Goal: Information Seeking & Learning: Learn about a topic

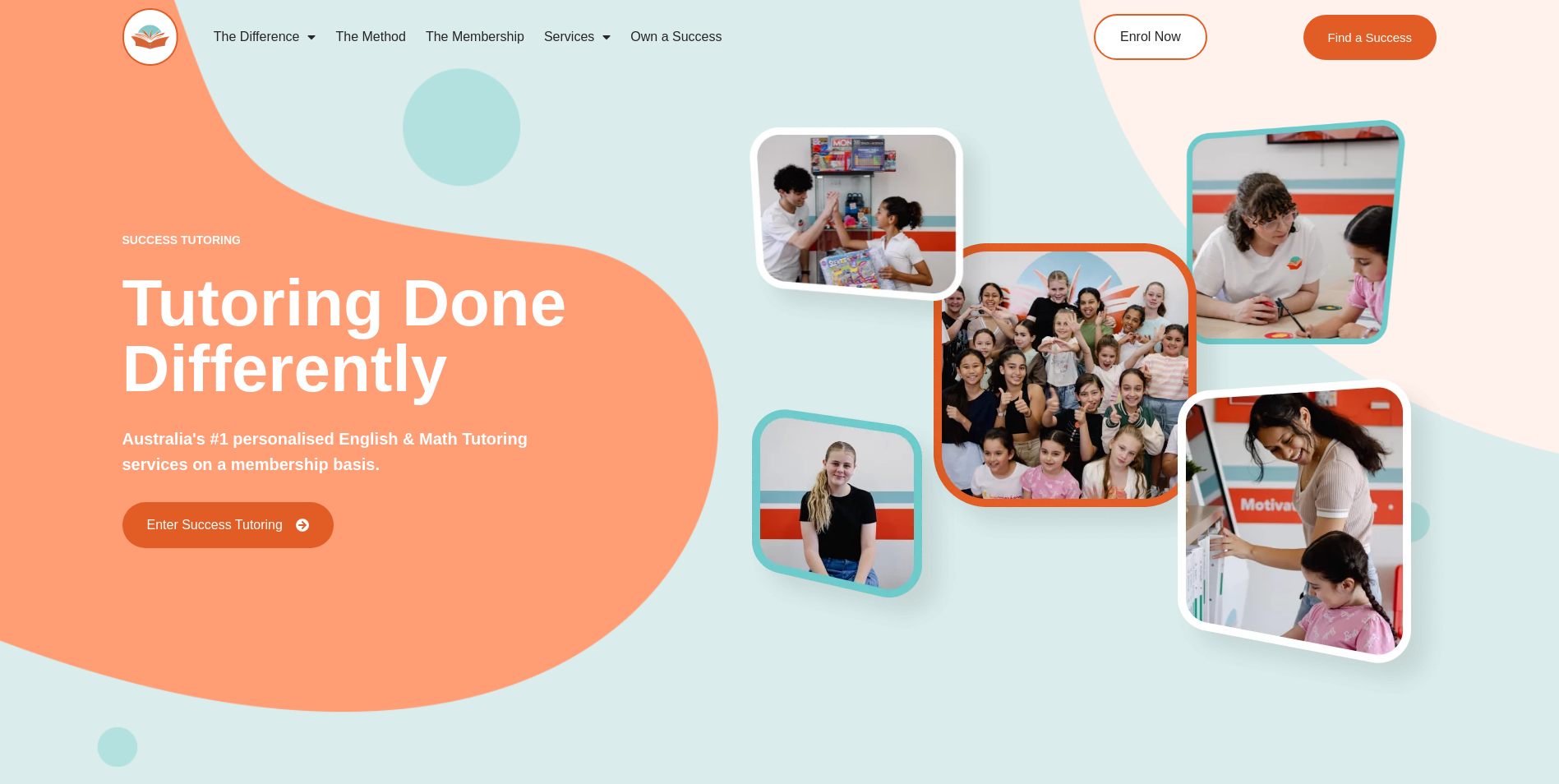
click at [381, 37] on link "The Method" at bounding box center [370, 37] width 89 height 37
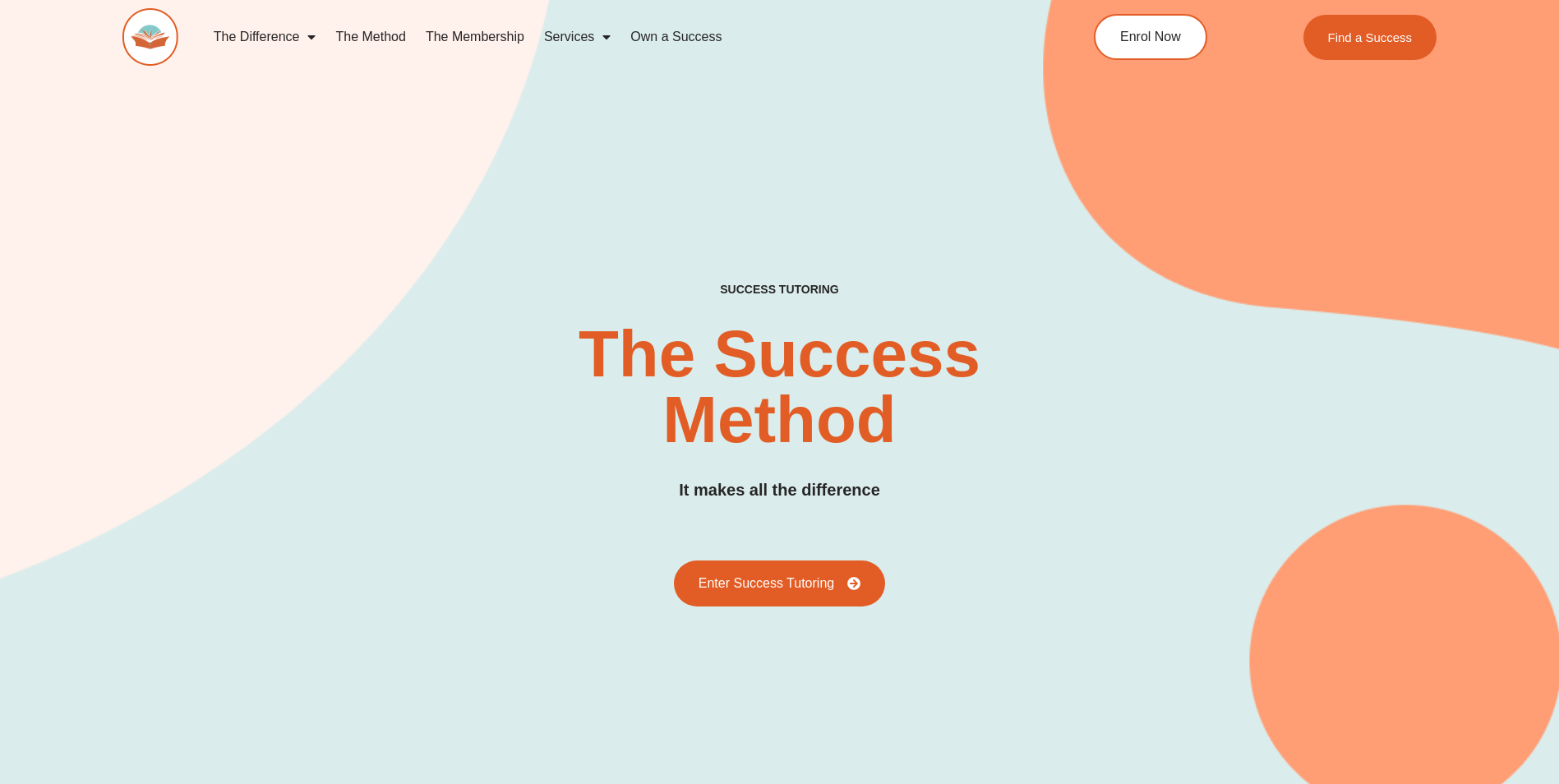
click at [497, 37] on link "The Membership" at bounding box center [475, 37] width 119 height 37
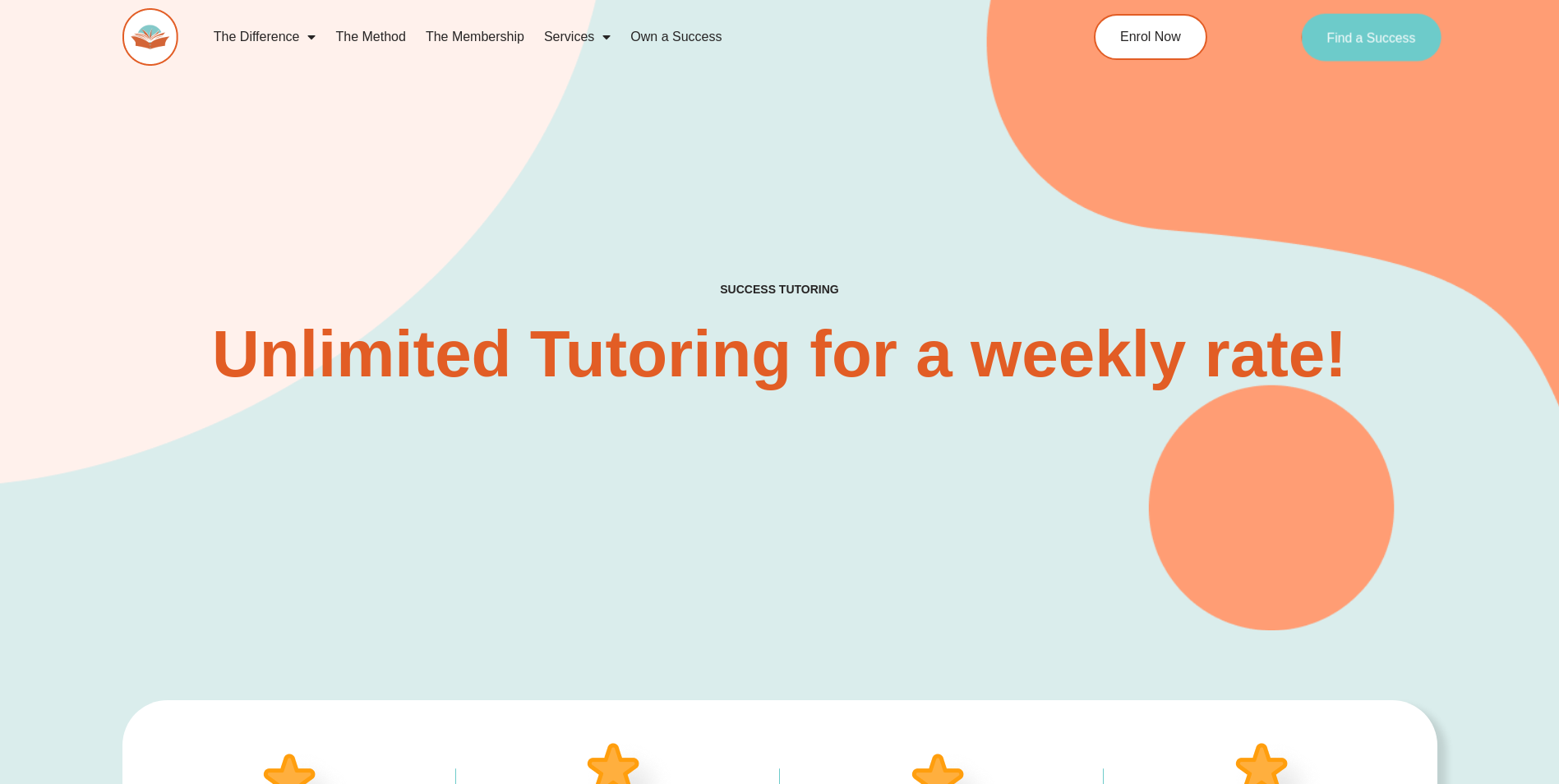
click at [1340, 42] on span "Find a Success" at bounding box center [1371, 37] width 89 height 13
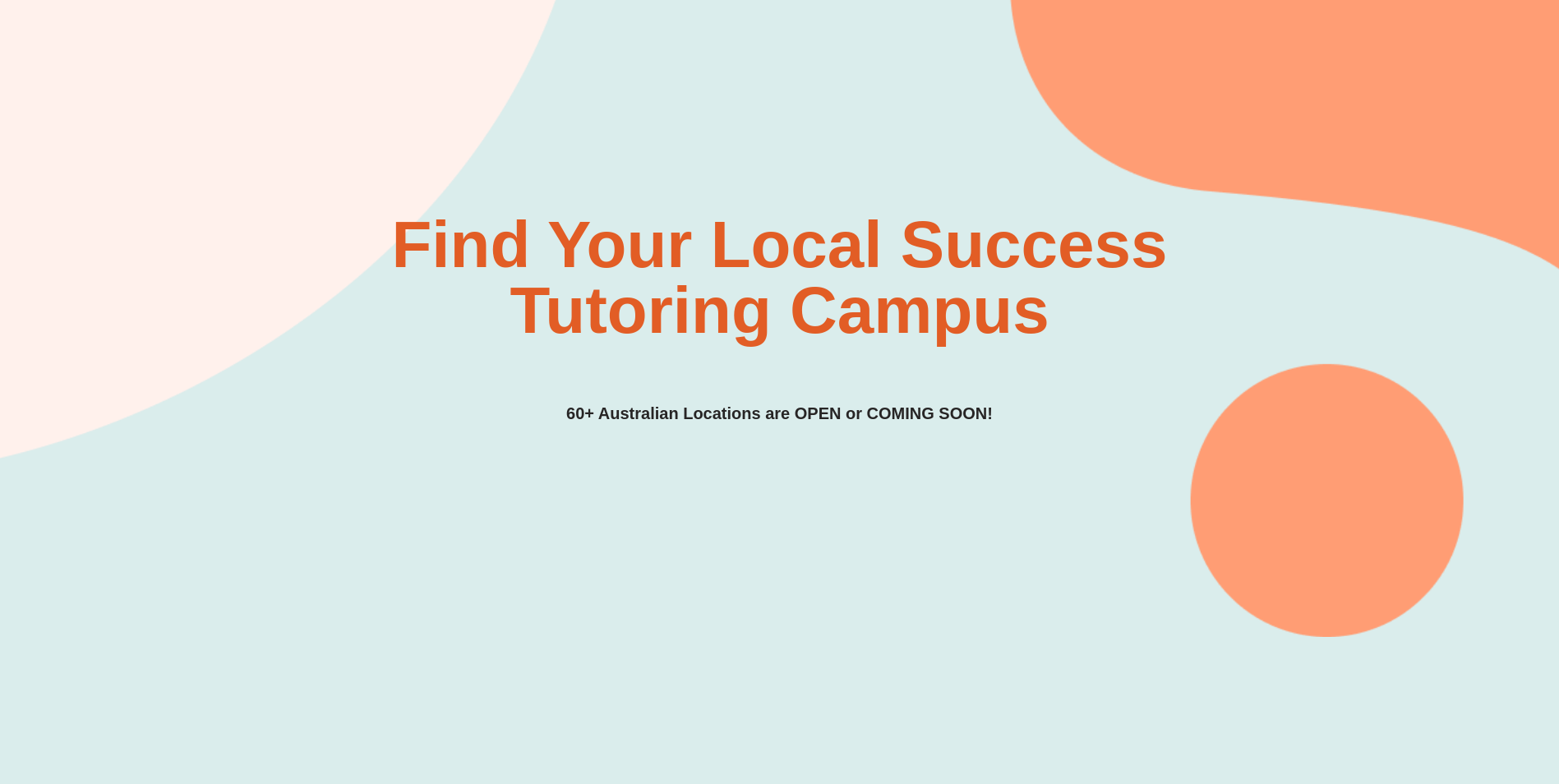
scroll to position [216, 0]
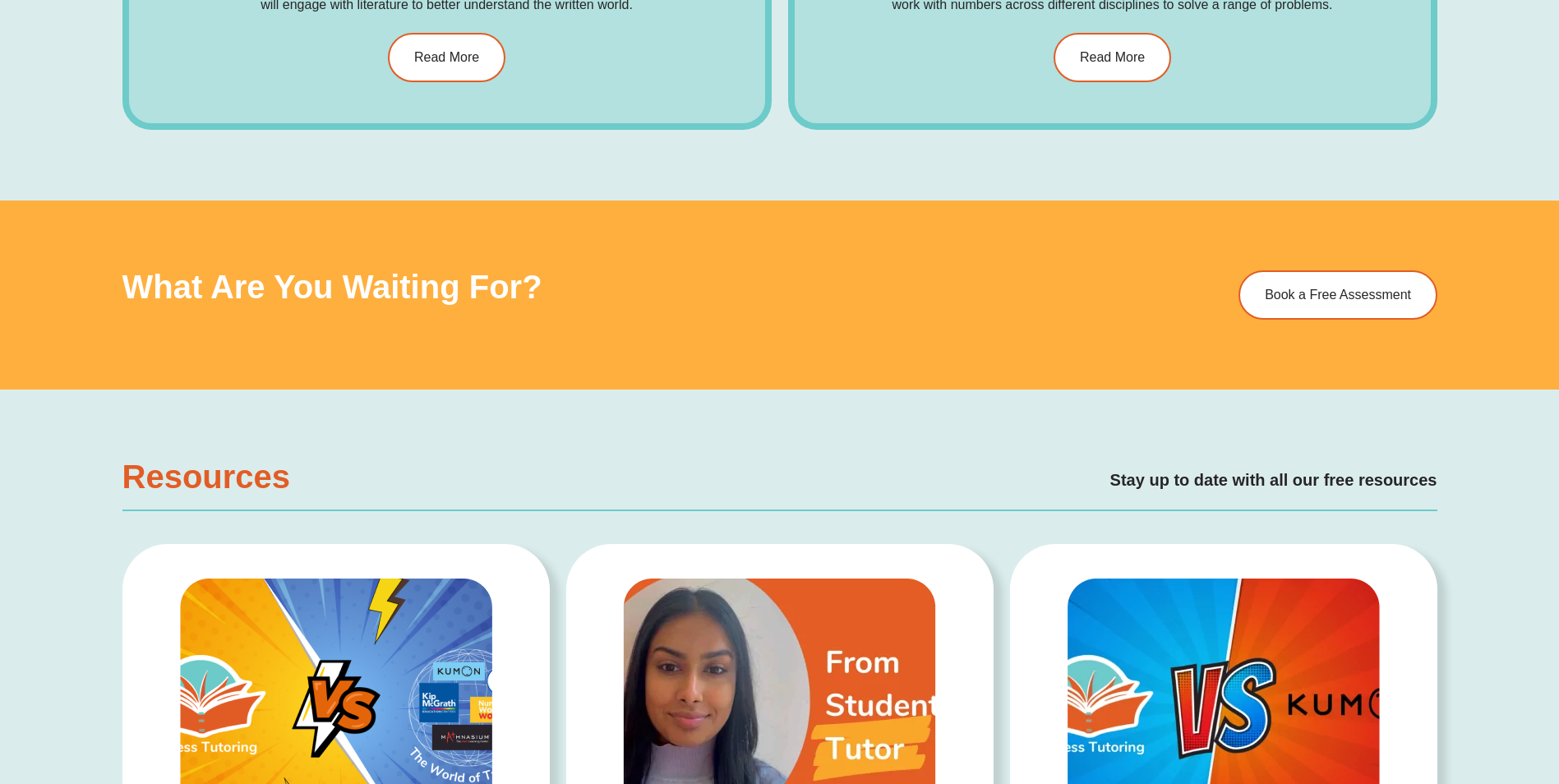
scroll to position [1643, 0]
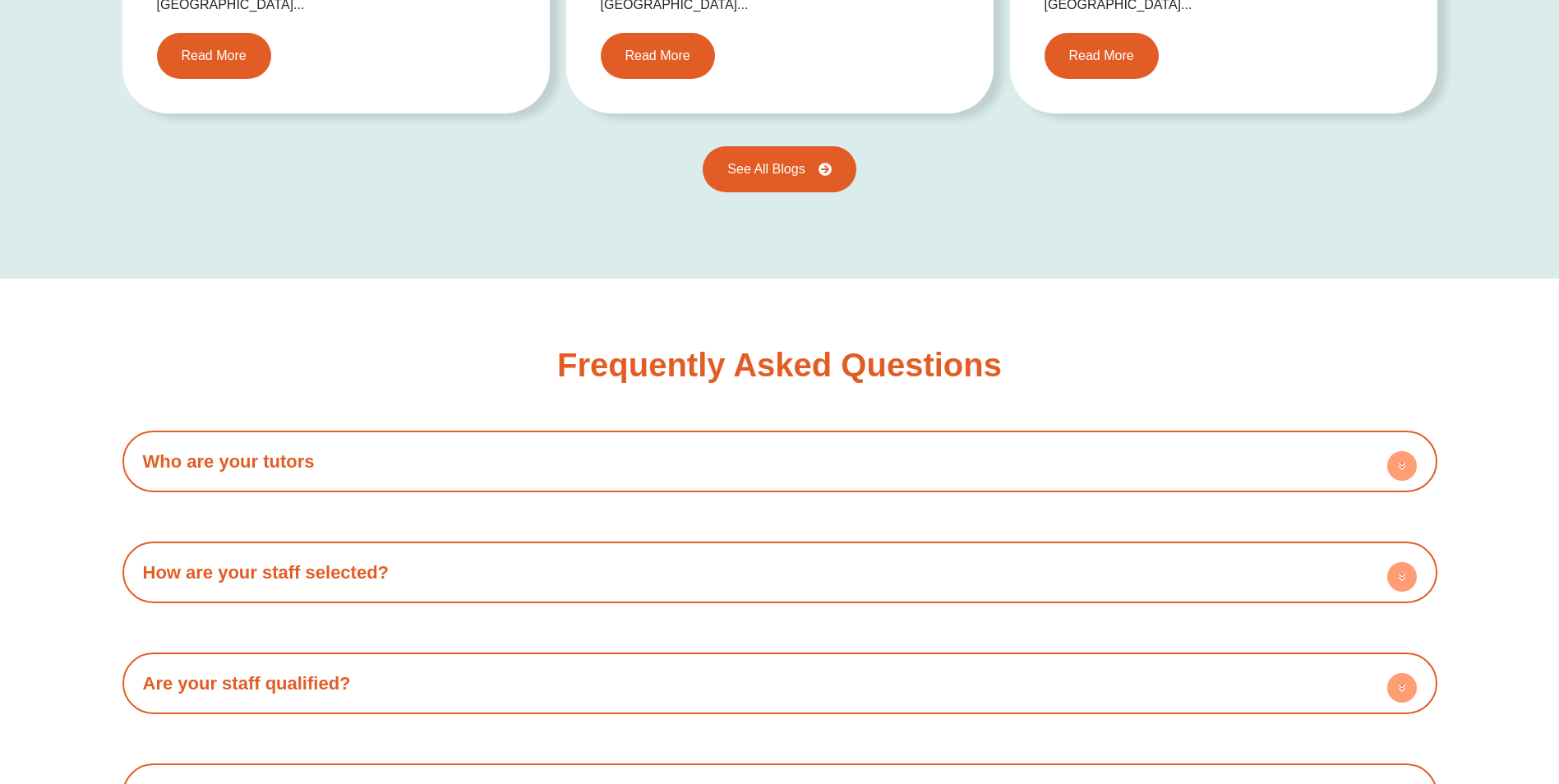
scroll to position [2958, 0]
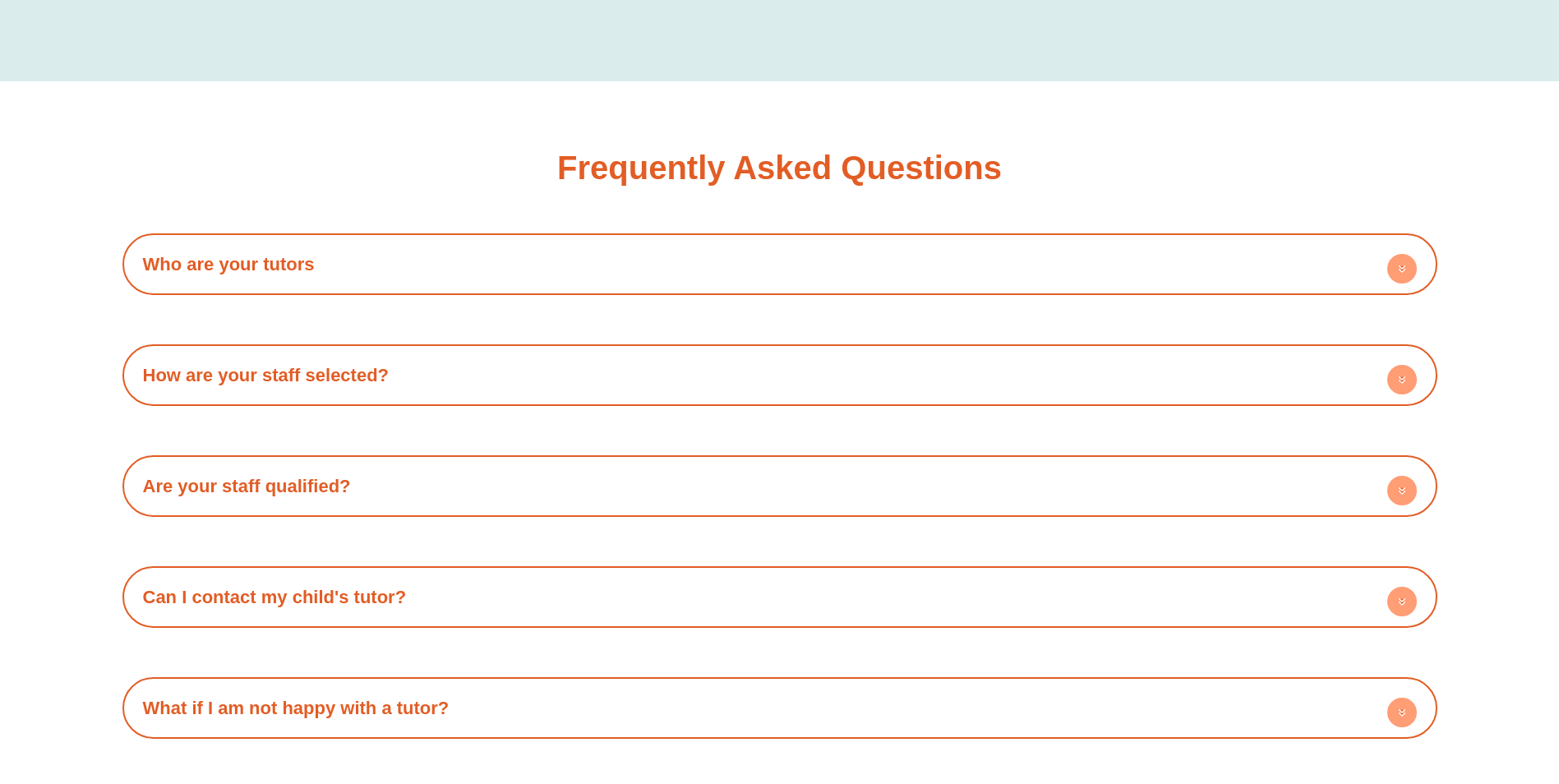
click at [539, 243] on h4 "Who are your tutors" at bounding box center [780, 265] width 1298 height 46
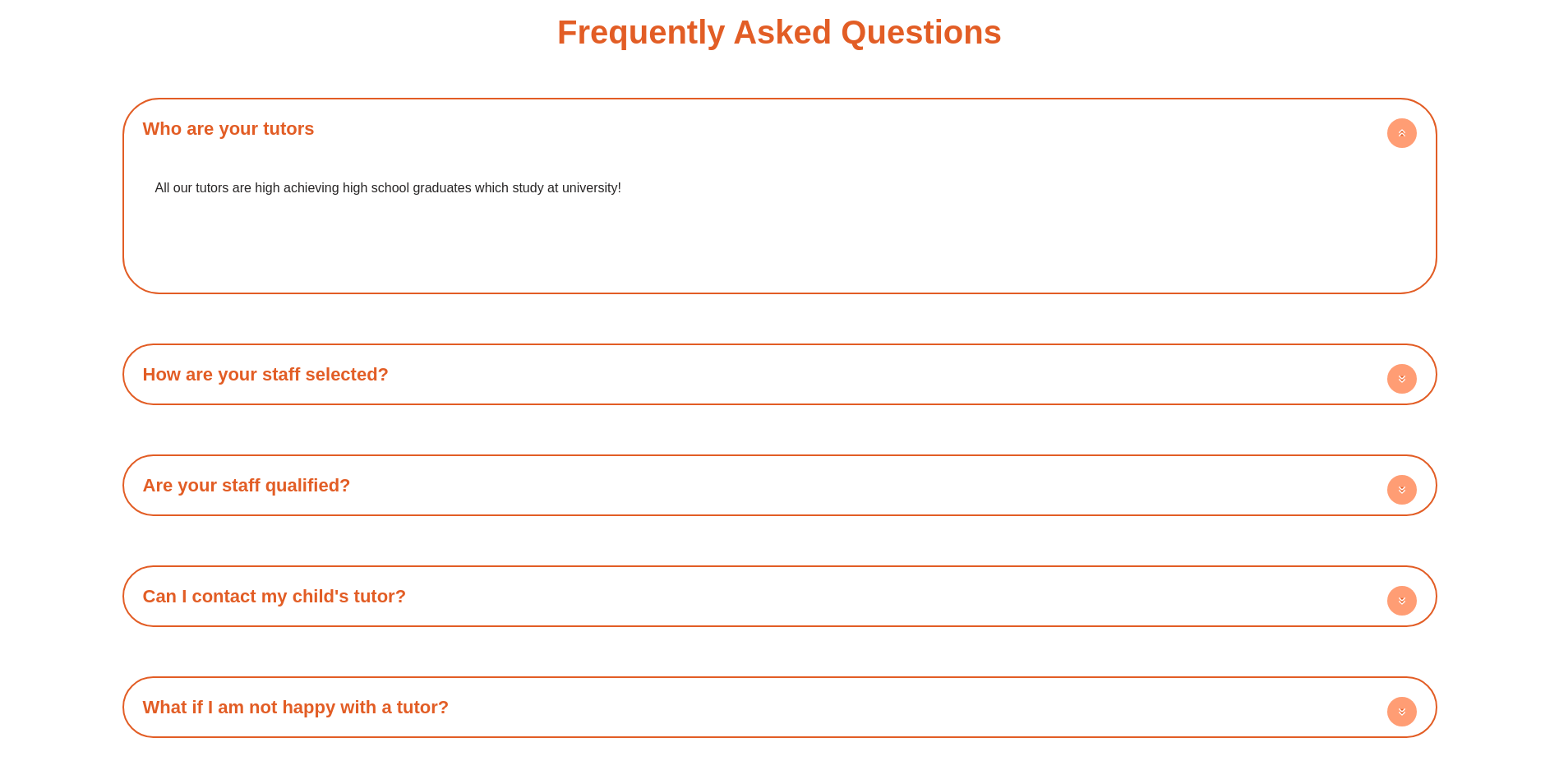
scroll to position [3122, 0]
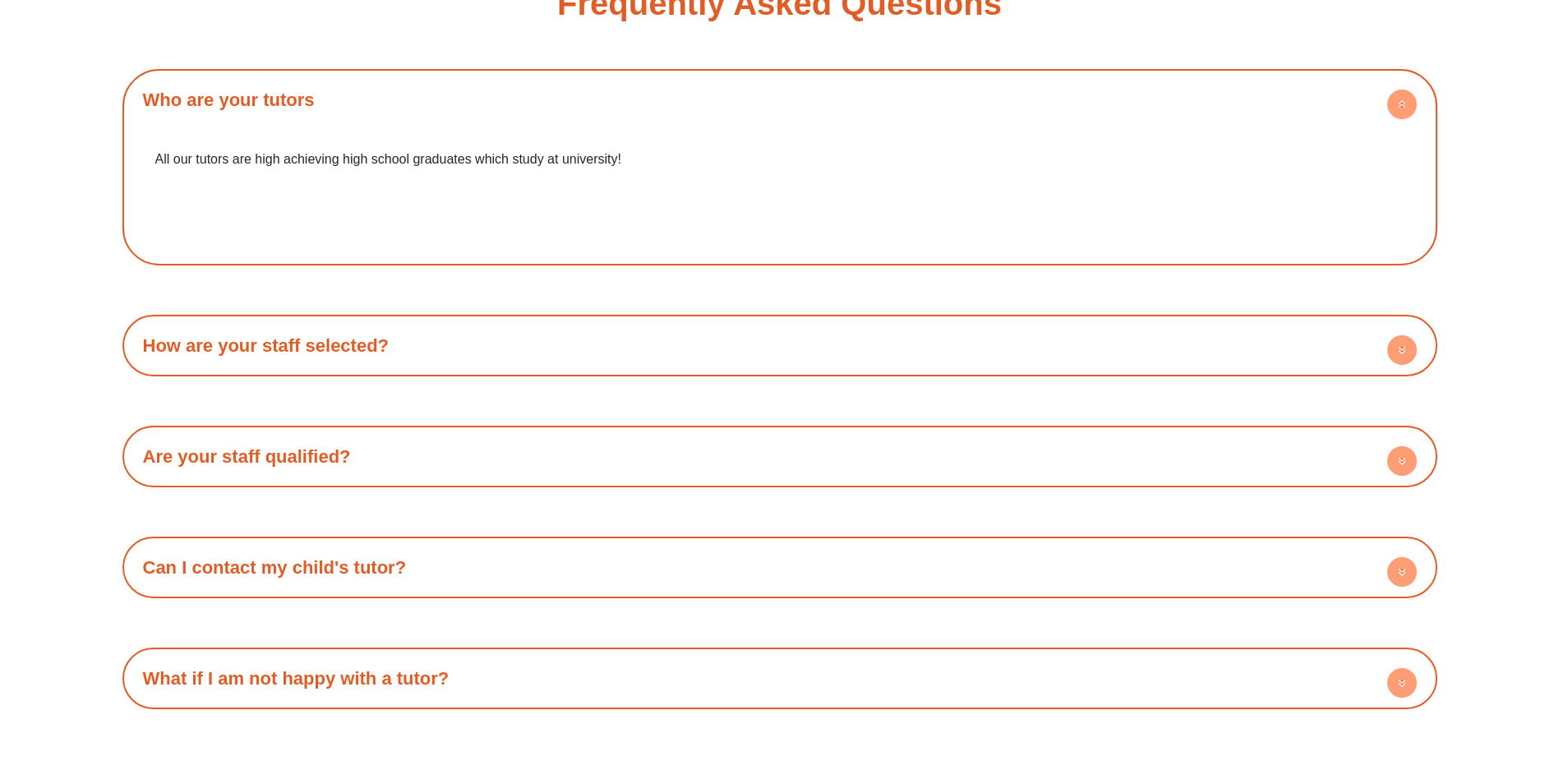
click at [612, 330] on h4 "How are your staff selected?" at bounding box center [780, 346] width 1298 height 46
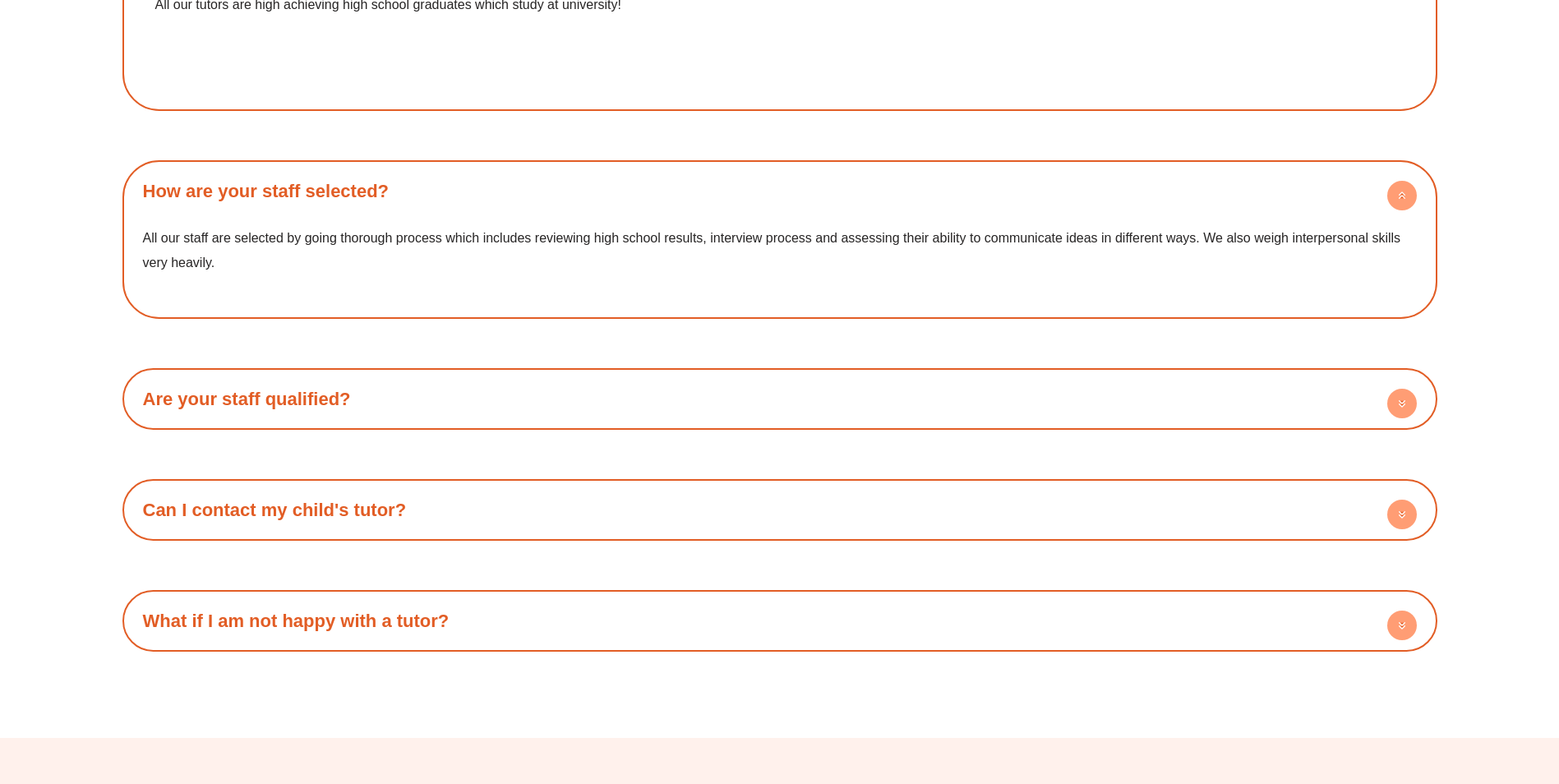
scroll to position [3287, 0]
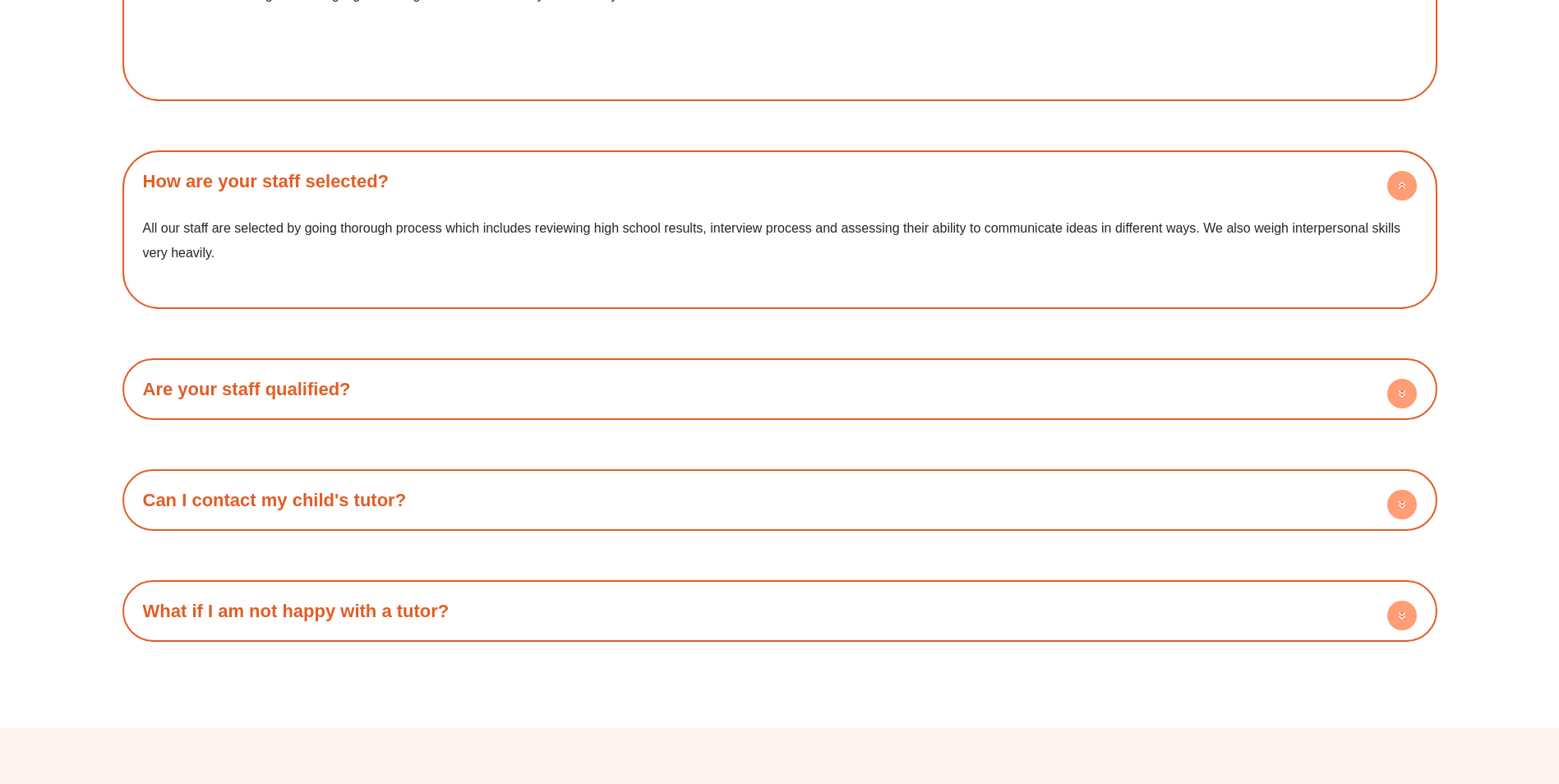
click at [590, 366] on h4 "Are your staff qualified?" at bounding box center [780, 389] width 1298 height 46
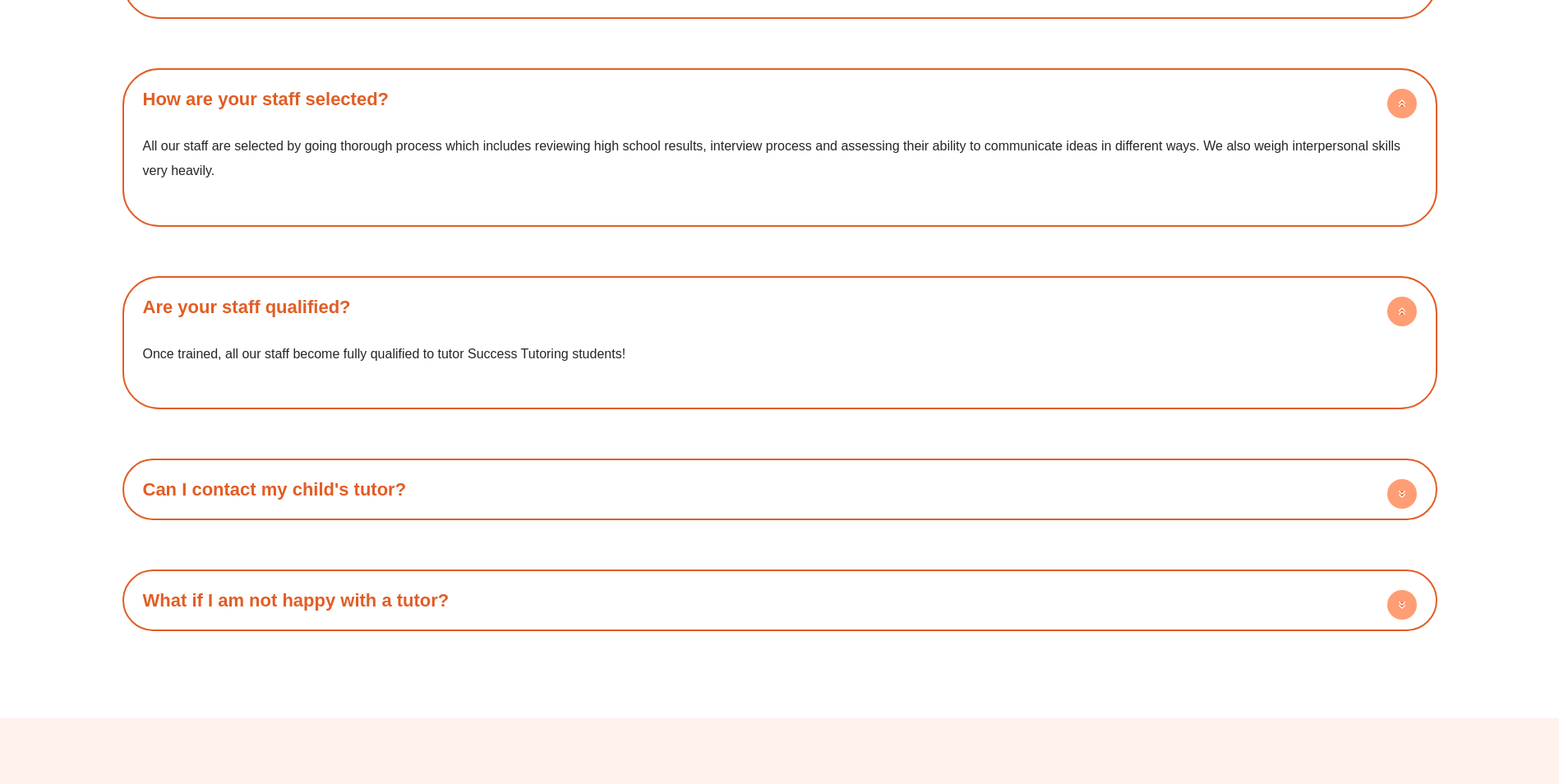
click at [566, 434] on div "Who are your tutors All our tutors are high achieving high school graduates whi…" at bounding box center [780, 227] width 1314 height 809
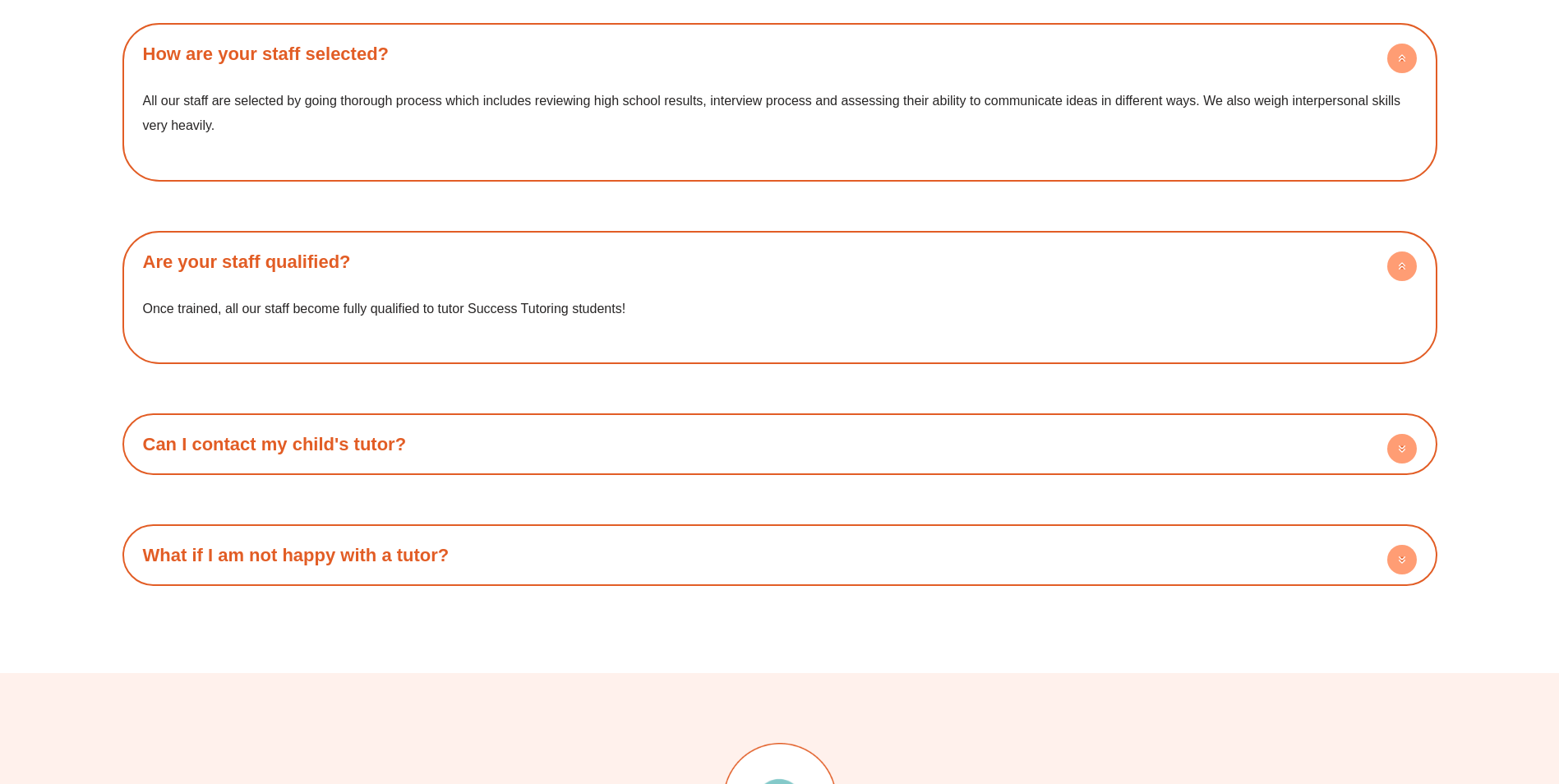
scroll to position [3451, 0]
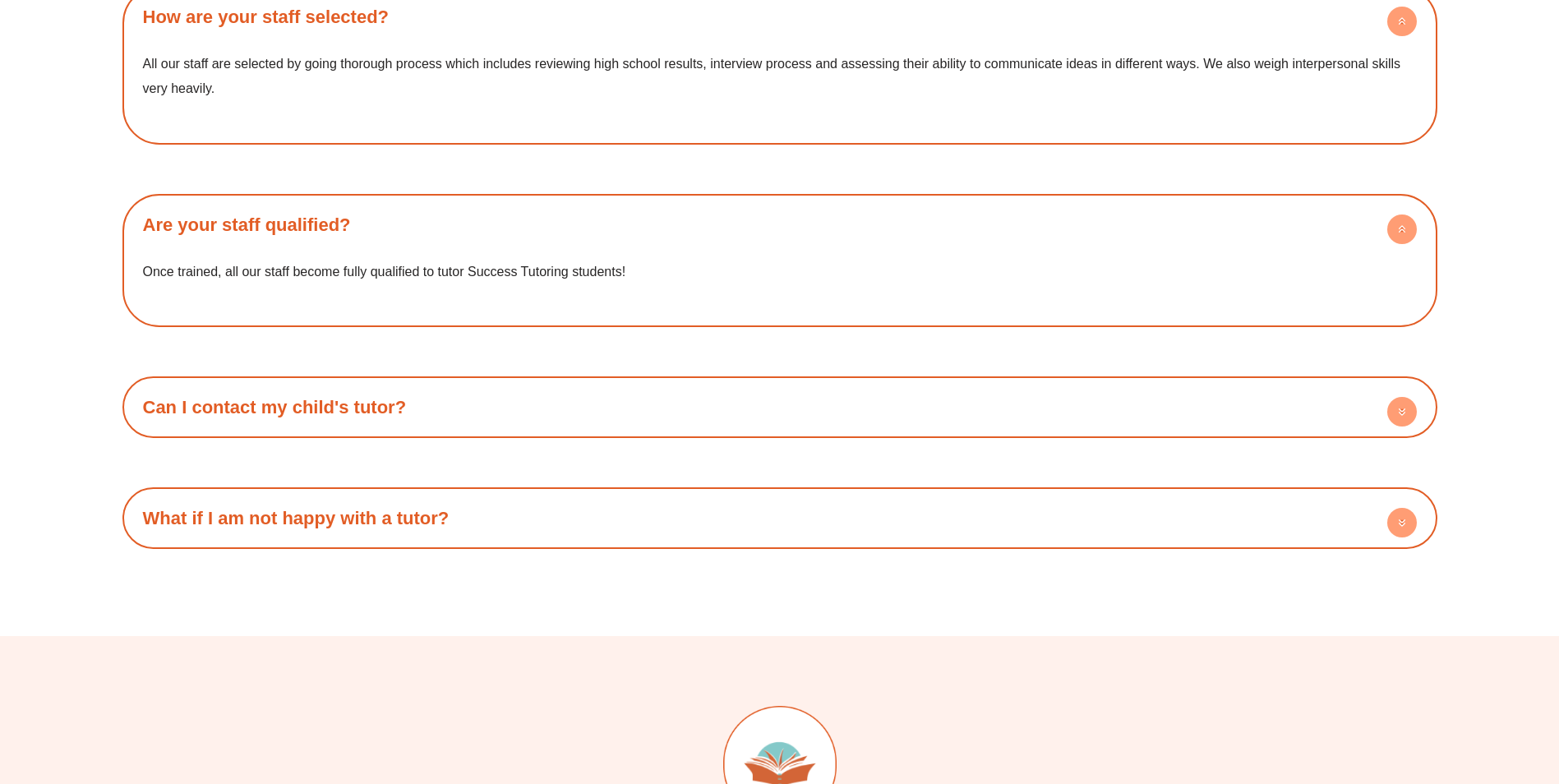
click at [557, 384] on h4 "Can I contact my child's tutor?" at bounding box center [780, 407] width 1298 height 46
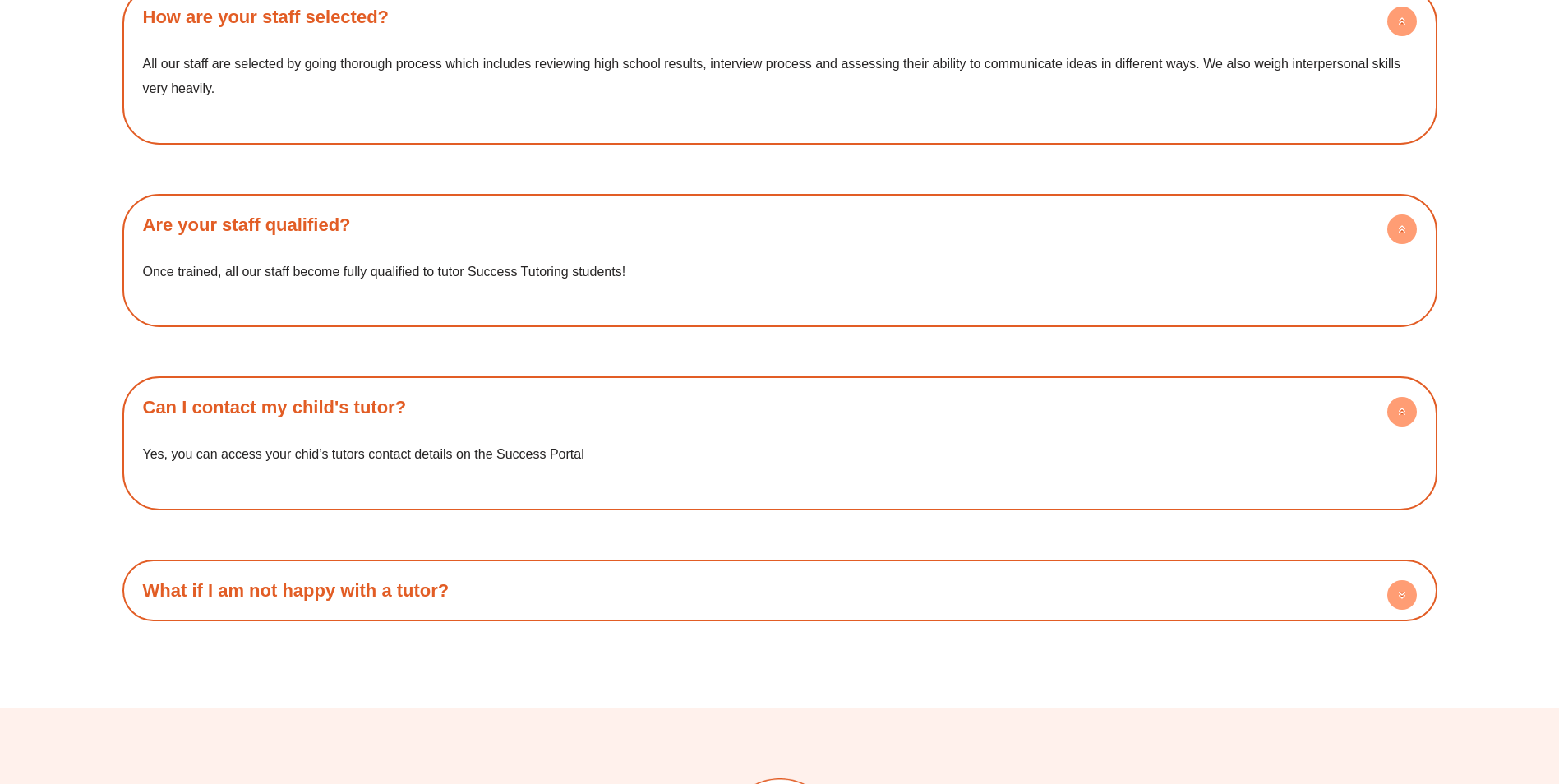
click at [507, 568] on h4 "What if I am not happy with a tutor?" at bounding box center [780, 591] width 1298 height 46
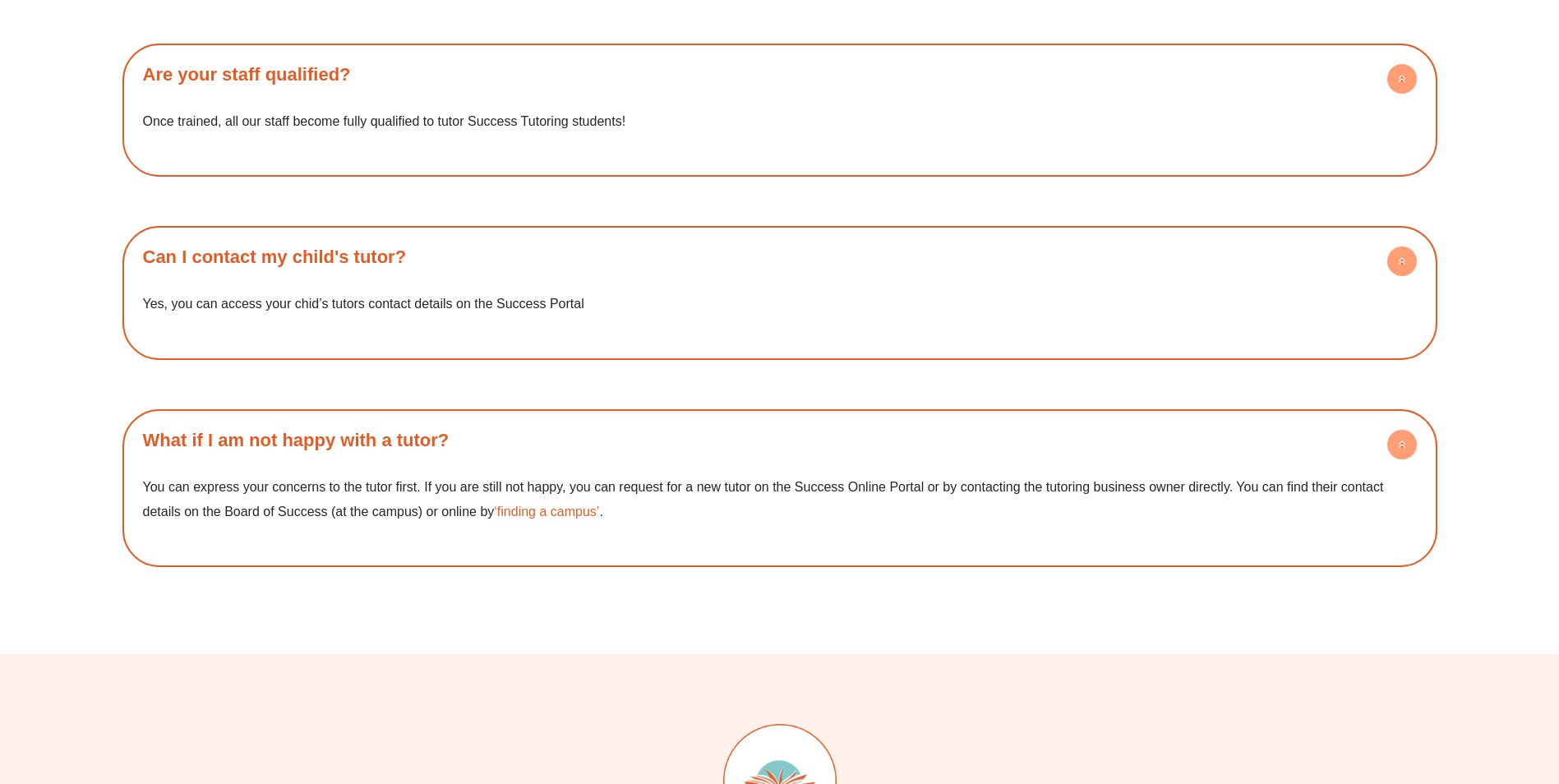
scroll to position [3615, 0]
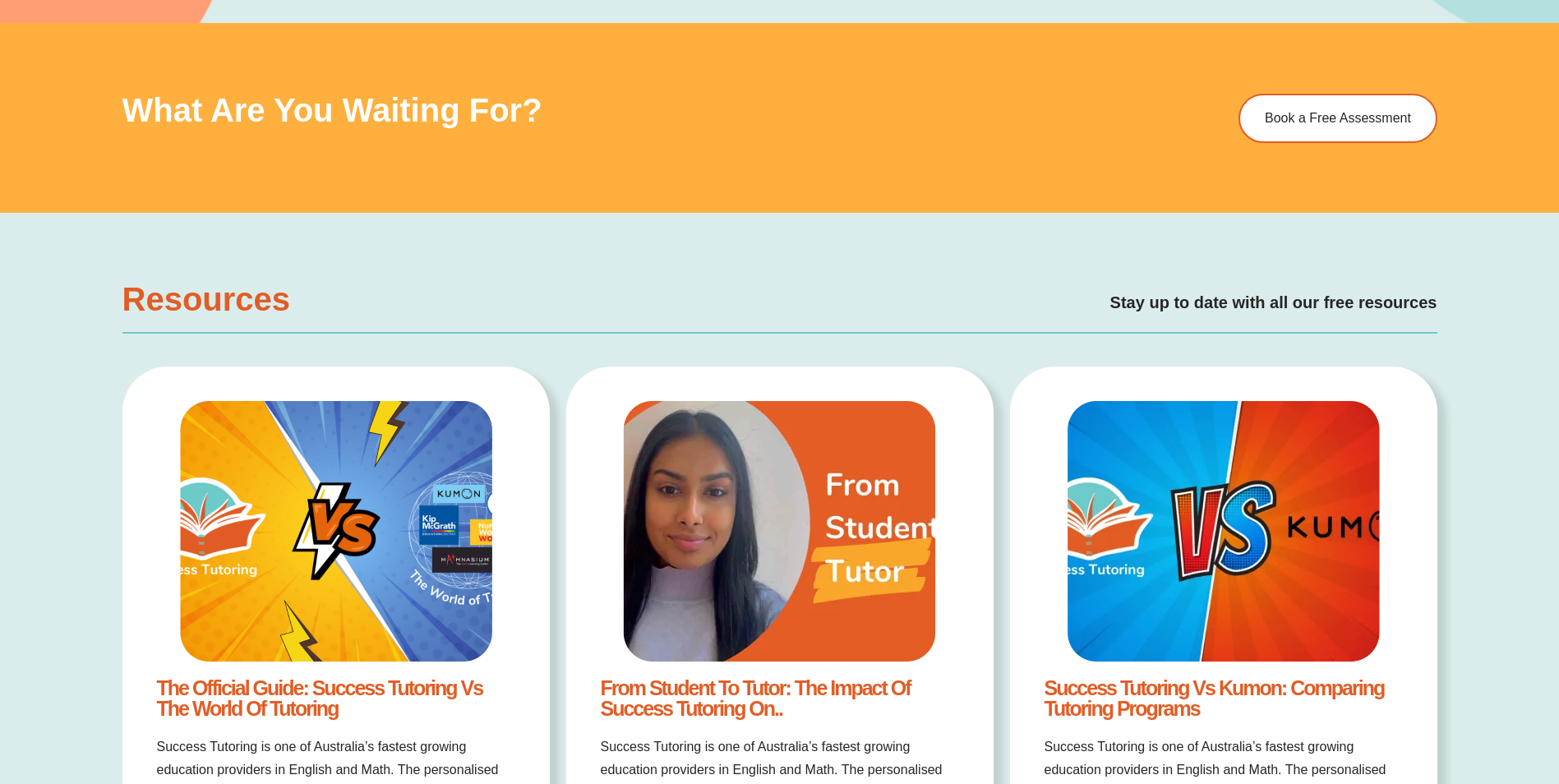
scroll to position [2382, 0]
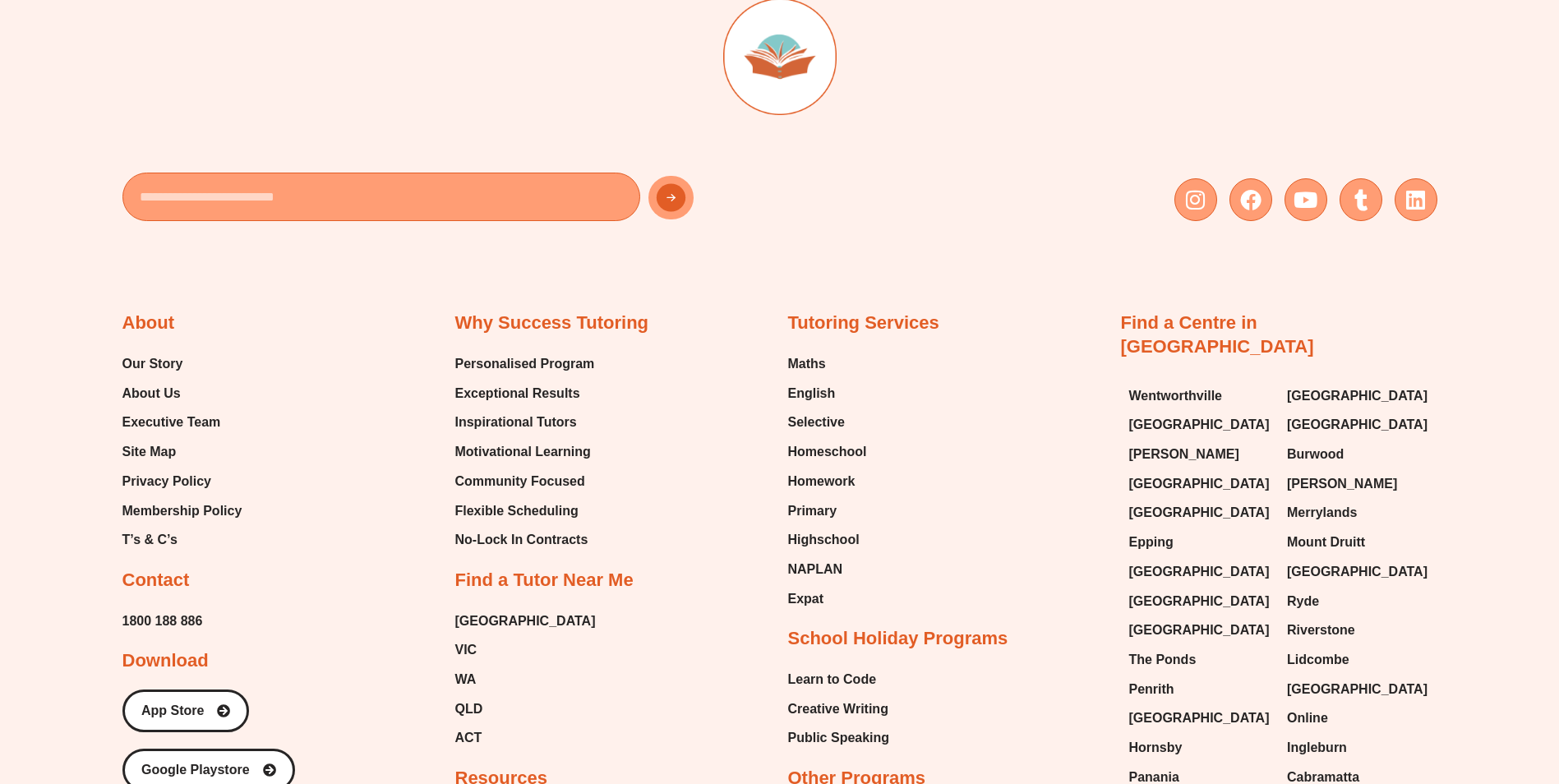
scroll to position [2464, 0]
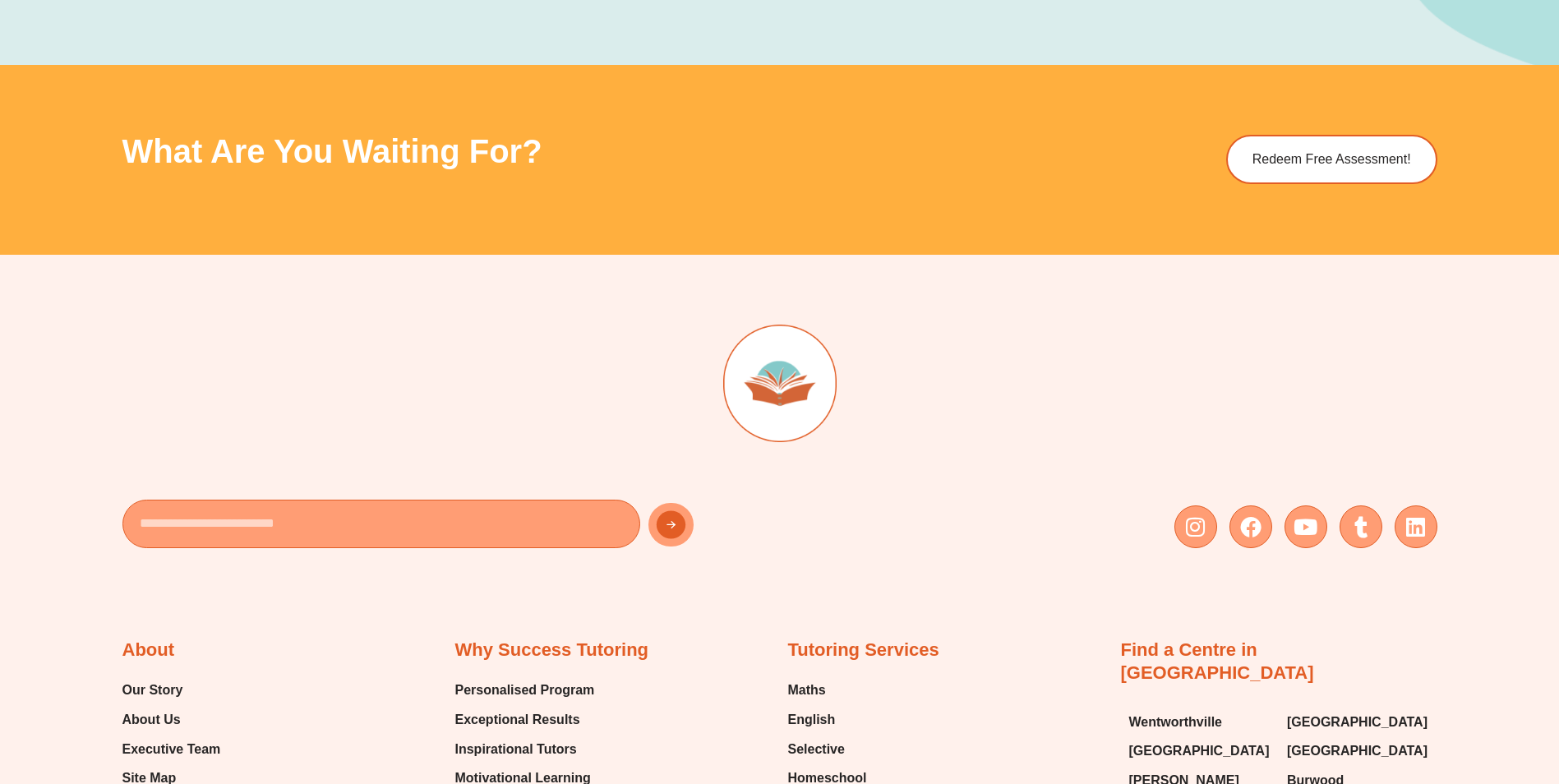
scroll to position [2136, 0]
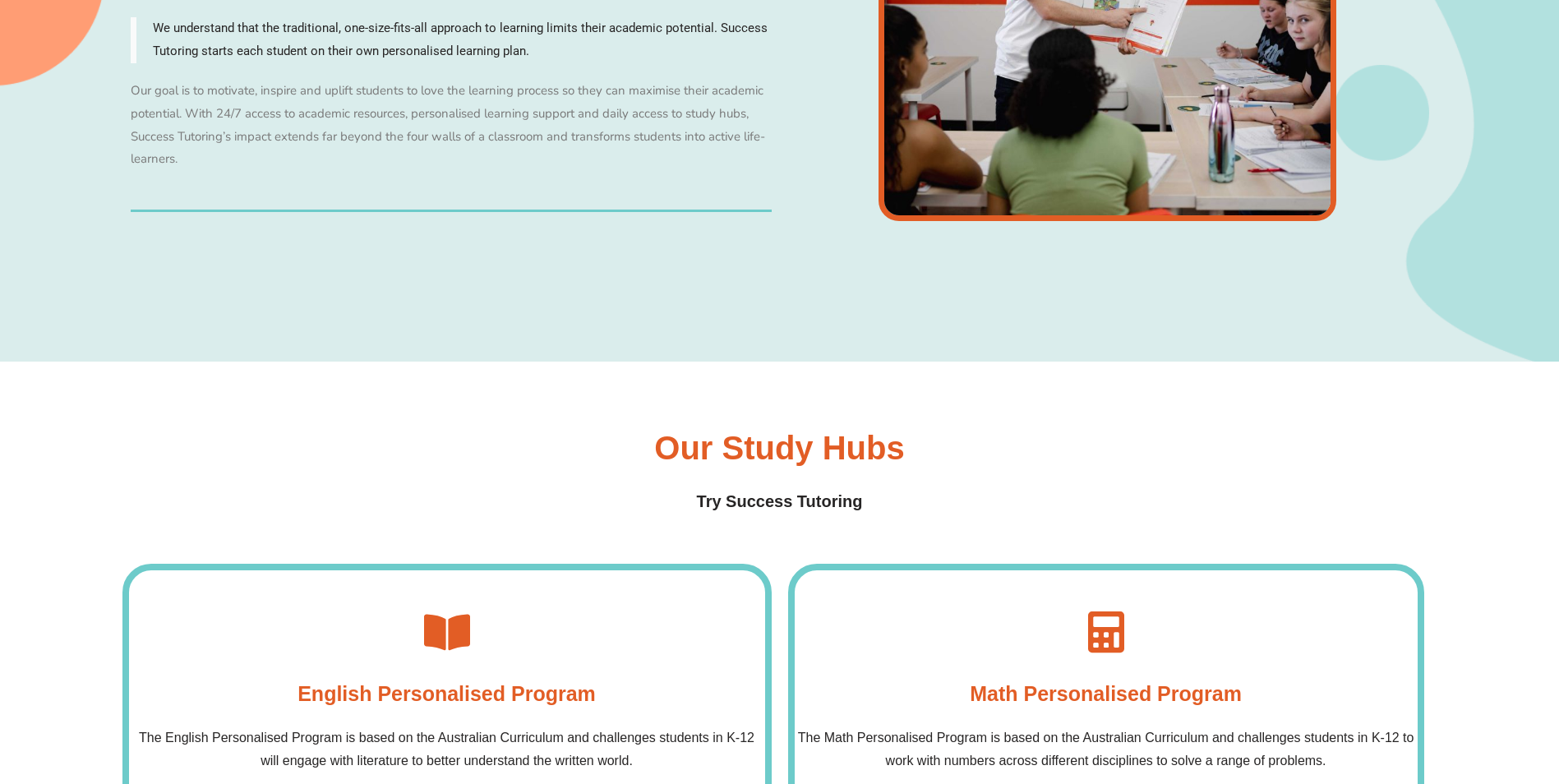
scroll to position [1807, 0]
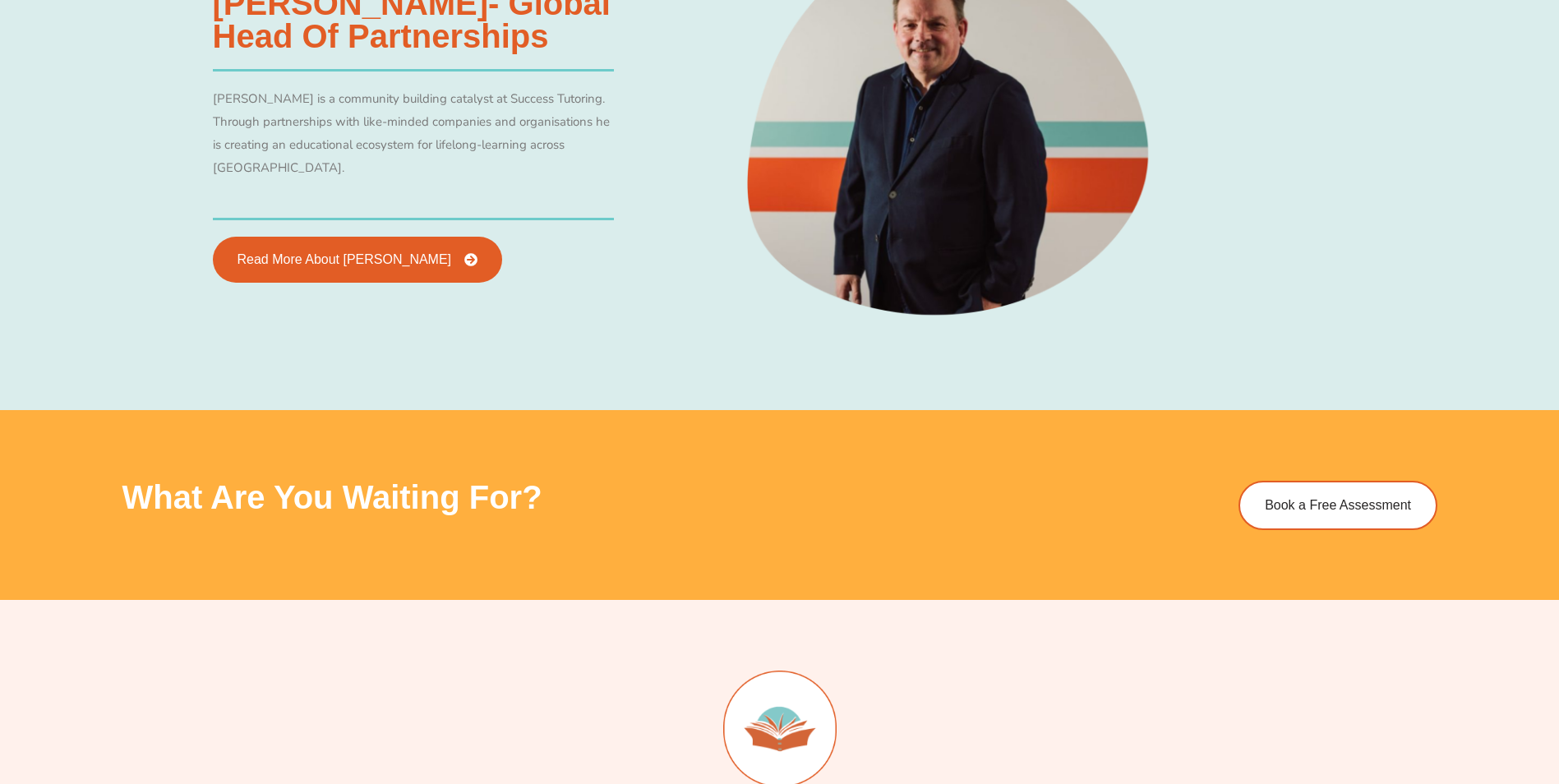
scroll to position [3615, 0]
